Goal: Use online tool/utility: Utilize a website feature to perform a specific function

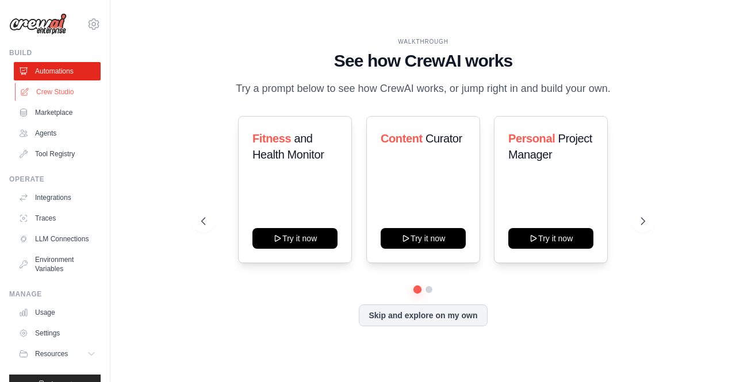
click at [48, 92] on link "Crew Studio" at bounding box center [58, 92] width 87 height 18
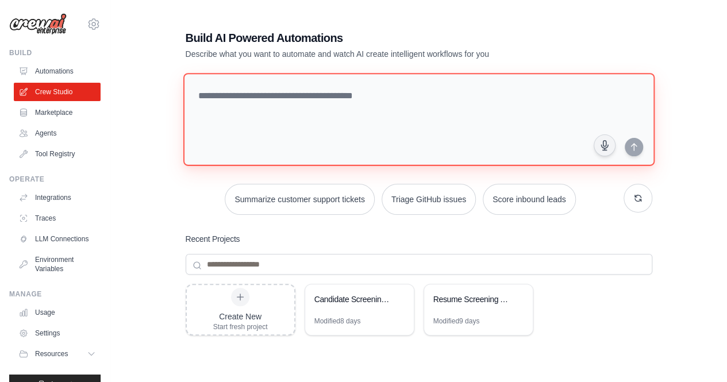
click at [290, 111] on textarea at bounding box center [418, 119] width 471 height 93
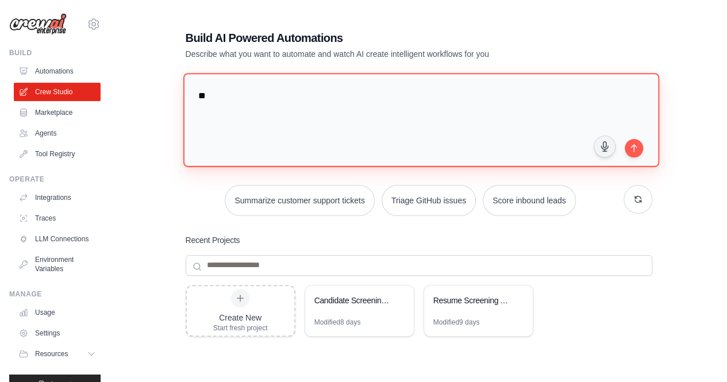
type textarea "*"
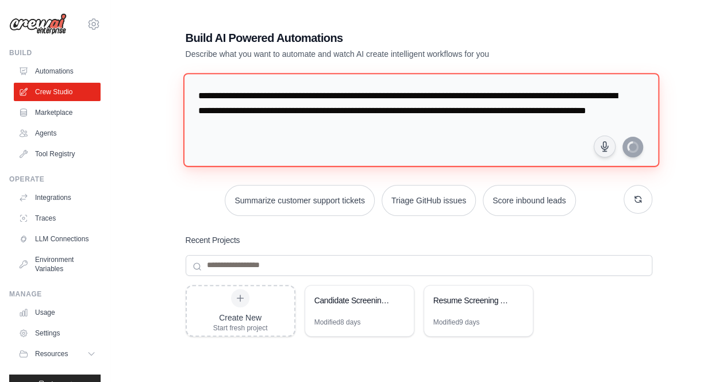
type textarea "**********"
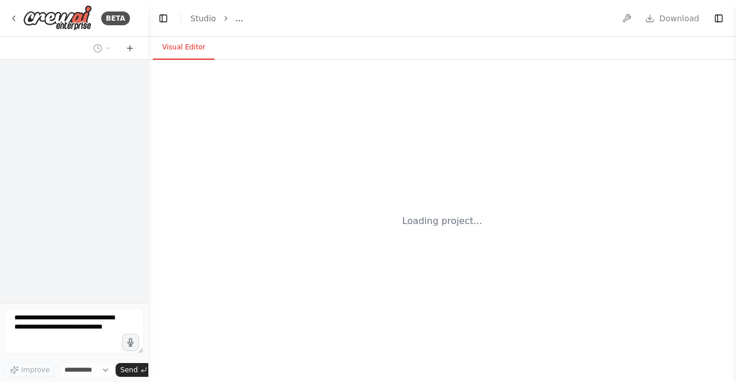
select select "****"
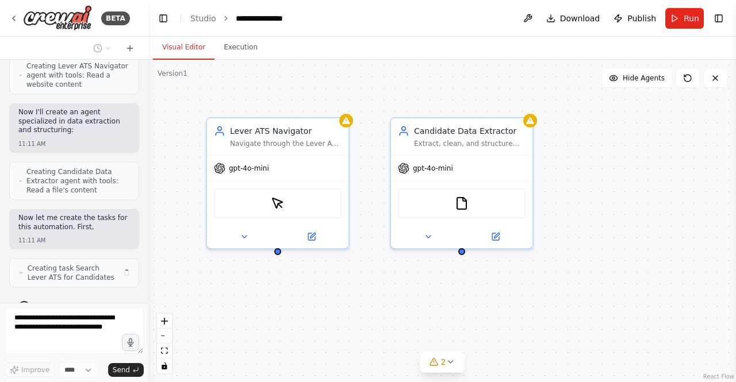
scroll to position [793, 0]
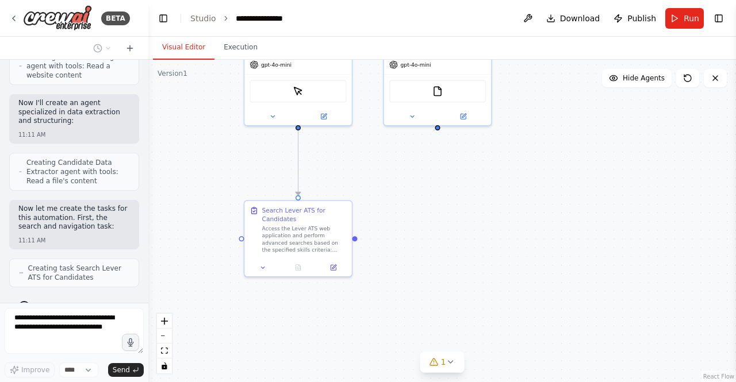
drag, startPoint x: 388, startPoint y: 328, endPoint x: 382, endPoint y: 200, distance: 128.4
click at [382, 200] on div ".deletable-edge-delete-btn { width: 20px; height: 20px; border: 0px solid #ffff…" at bounding box center [442, 221] width 588 height 323
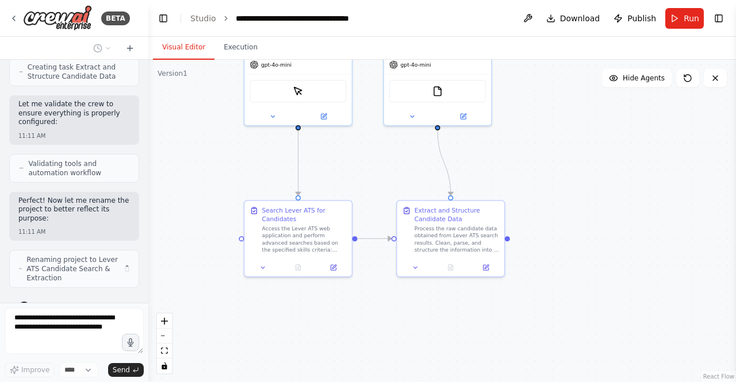
scroll to position [1073, 0]
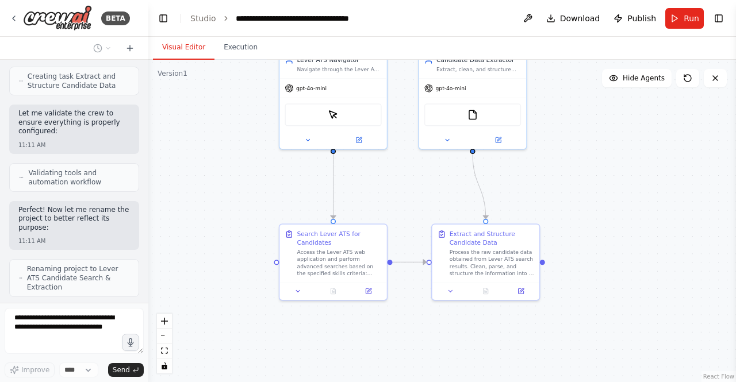
drag, startPoint x: 346, startPoint y: 320, endPoint x: 381, endPoint y: 343, distance: 42.3
click at [381, 343] on div ".deletable-edge-delete-btn { width: 20px; height: 20px; border: 0px solid #ffff…" at bounding box center [442, 221] width 588 height 323
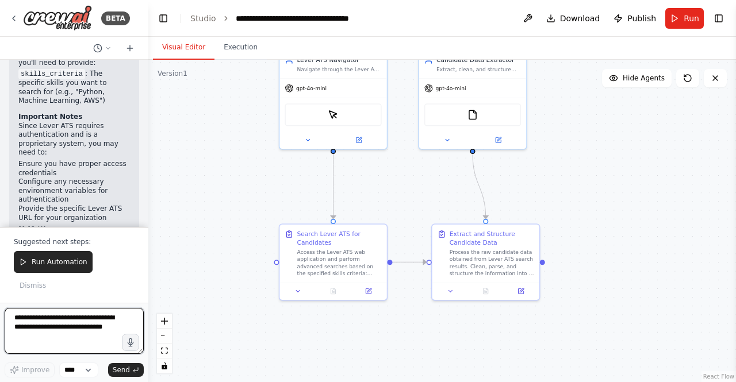
scroll to position [1774, 0]
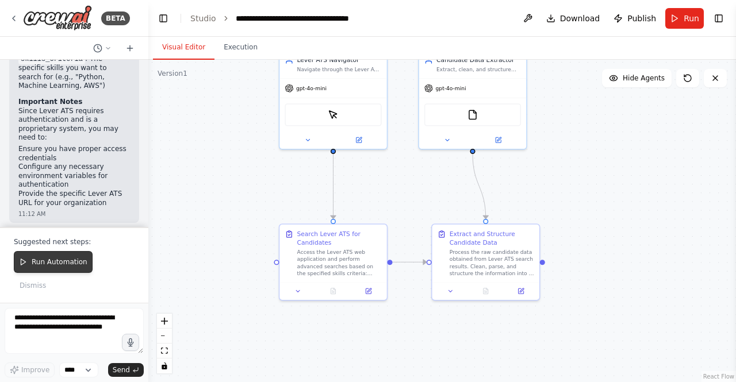
click at [59, 267] on span "Run Automation" at bounding box center [60, 262] width 56 height 9
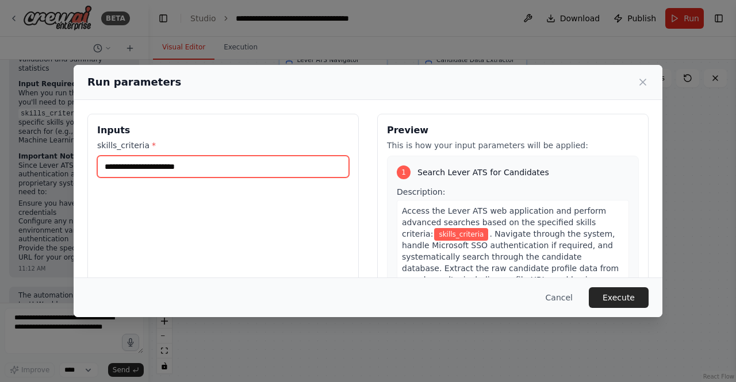
click at [174, 168] on input "skills_criteria *" at bounding box center [223, 167] width 252 height 22
type input "******"
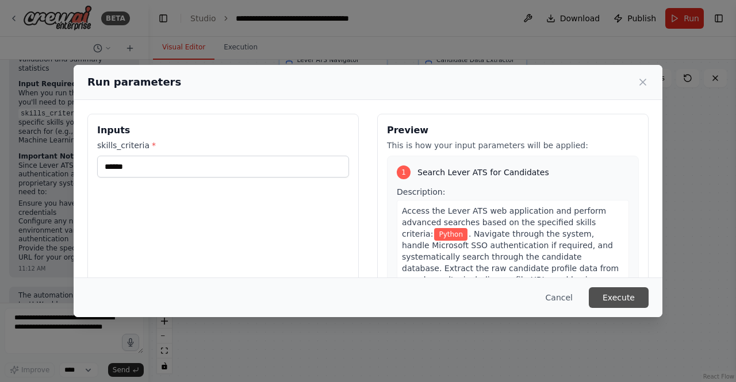
click at [622, 301] on button "Execute" at bounding box center [619, 297] width 60 height 21
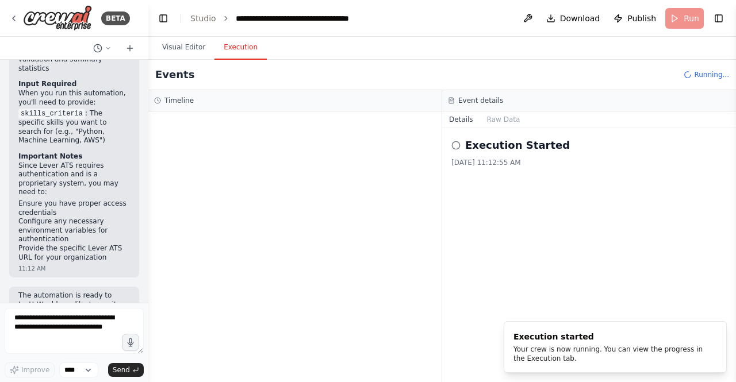
click at [229, 56] on button "Execution" at bounding box center [240, 48] width 52 height 24
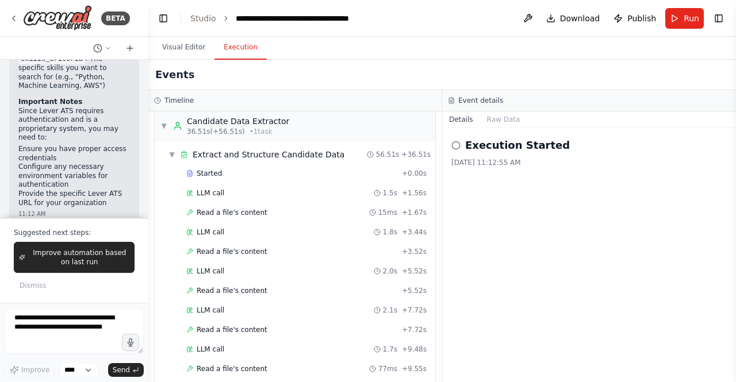
scroll to position [100, 0]
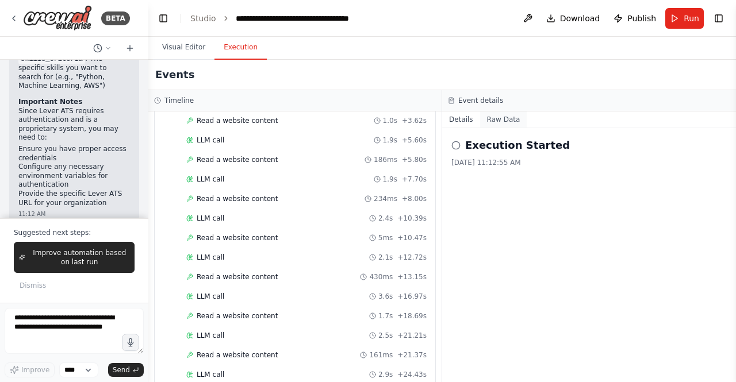
click at [500, 119] on button "Raw Data" at bounding box center [503, 120] width 47 height 16
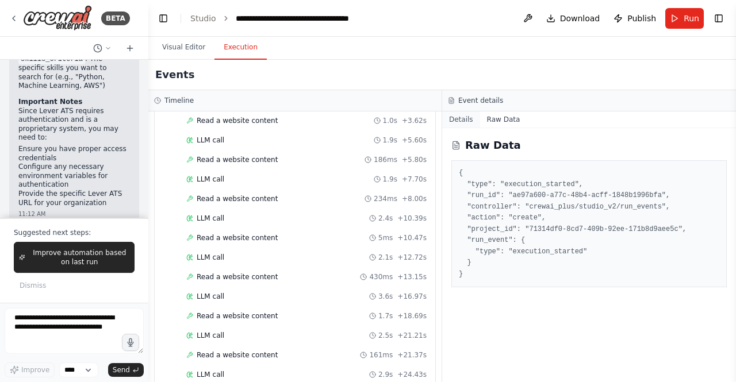
click at [457, 116] on button "Details" at bounding box center [461, 120] width 38 height 16
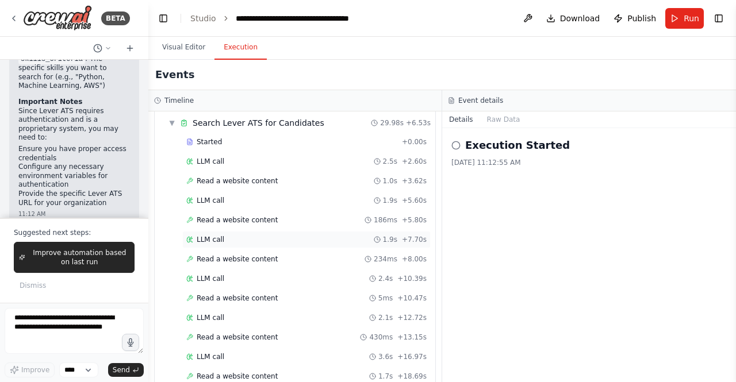
scroll to position [0, 0]
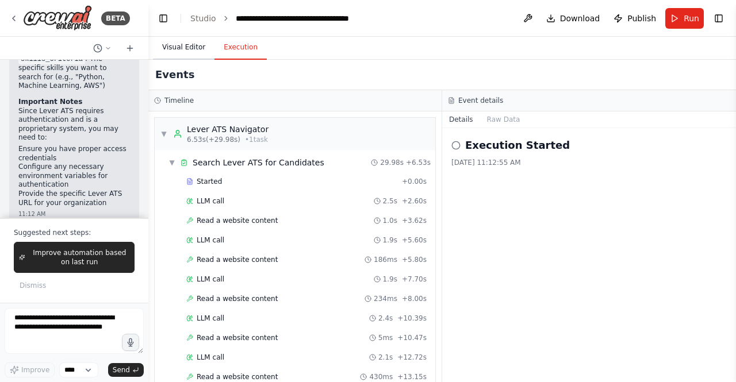
click at [181, 54] on button "Visual Editor" at bounding box center [184, 48] width 62 height 24
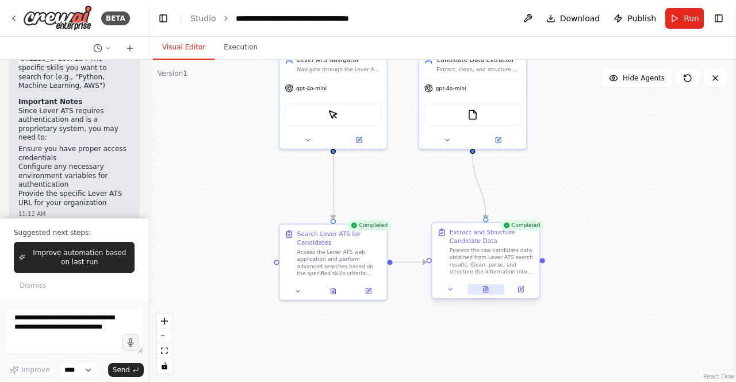
click at [485, 292] on button at bounding box center [485, 290] width 37 height 10
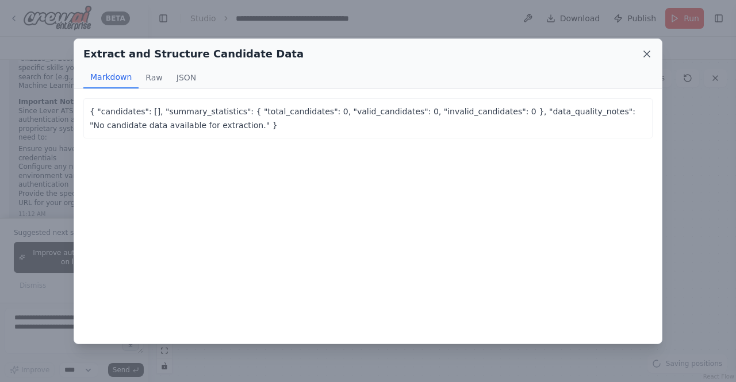
click at [646, 57] on icon at bounding box center [646, 53] width 11 height 11
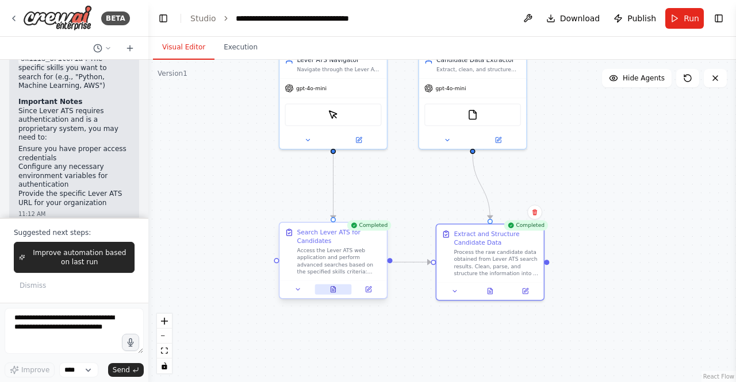
click at [338, 293] on button at bounding box center [332, 290] width 37 height 10
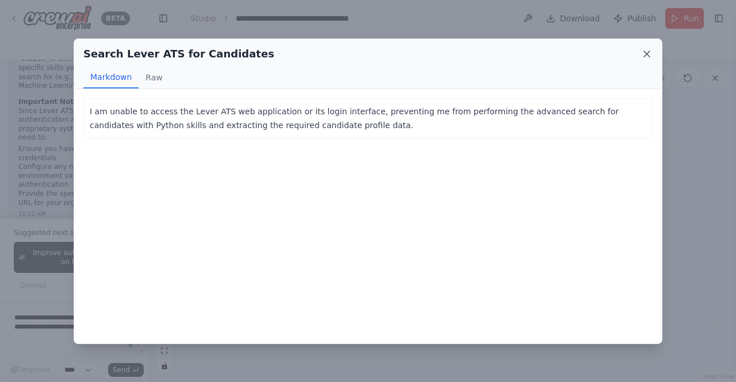
click at [647, 57] on icon at bounding box center [646, 53] width 11 height 11
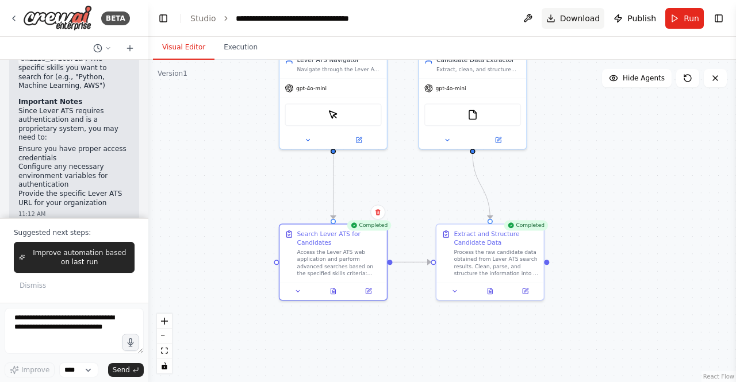
click at [563, 21] on button "Download" at bounding box center [573, 18] width 63 height 21
